Goal: Navigation & Orientation: Go to known website

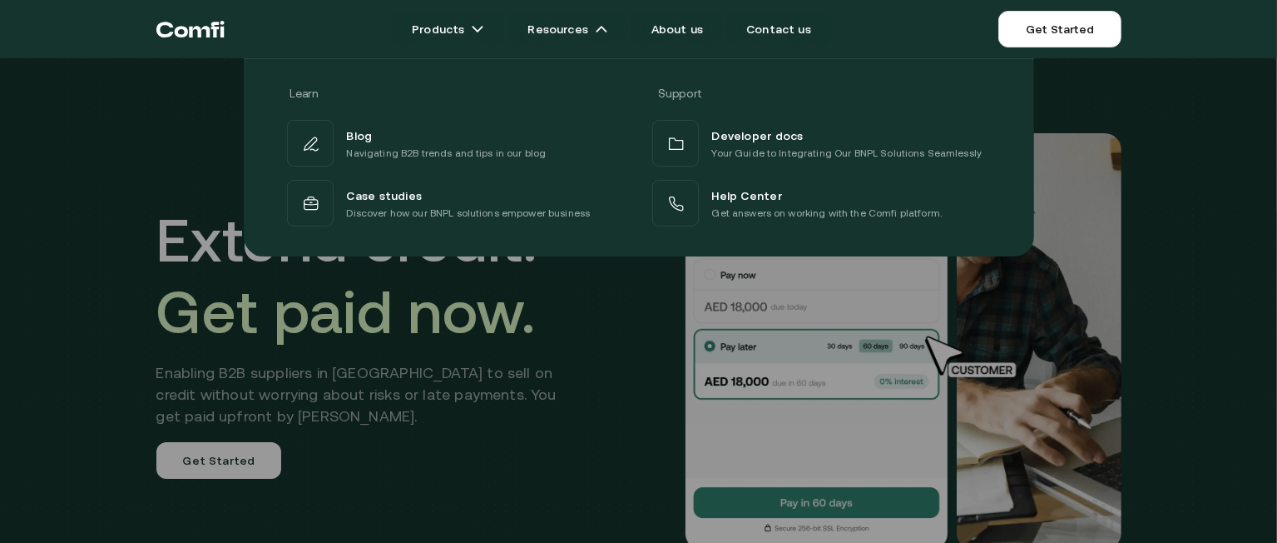
click at [136, 133] on div "Learn Support Blog Navigating B2B trends and tips in our blog Developer docs Yo…" at bounding box center [638, 151] width 1277 height 211
